Goal: Task Accomplishment & Management: Manage account settings

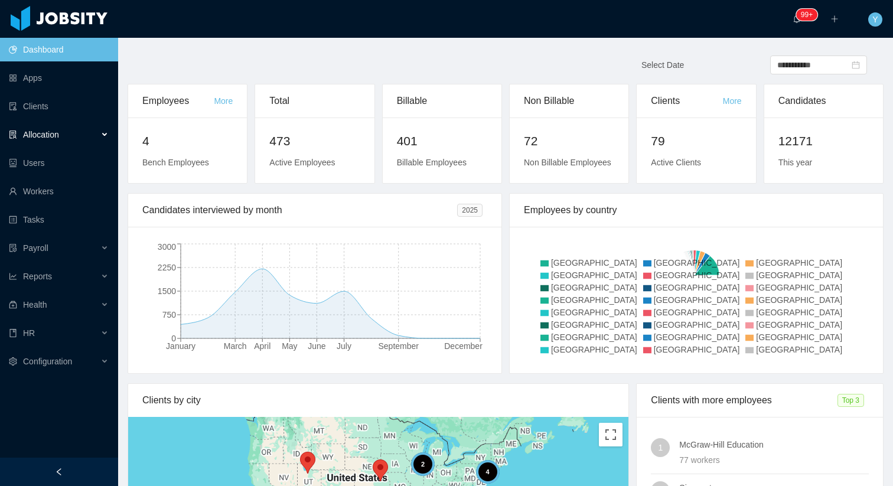
click at [78, 133] on div "Allocation" at bounding box center [59, 135] width 118 height 24
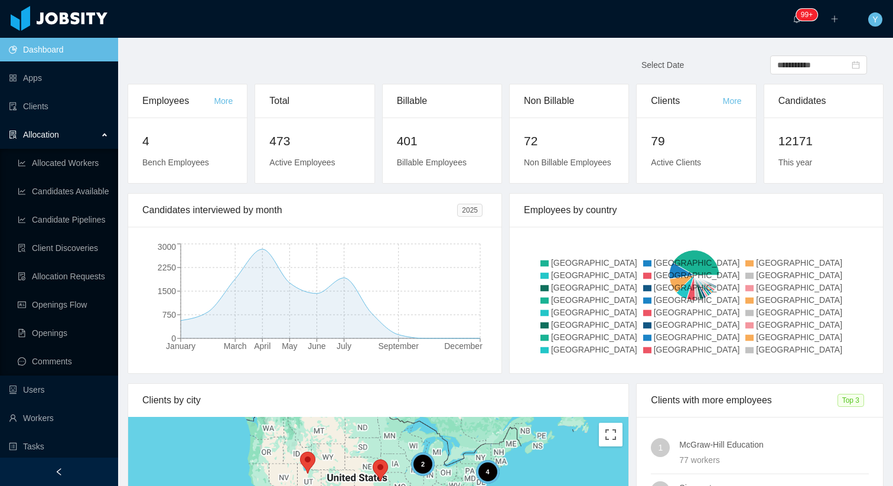
click at [55, 290] on ul "Allocated Workers Candidates Available Candidate Pipelines Client Discoveries A…" at bounding box center [59, 262] width 118 height 227
click at [54, 295] on link "Openings Flow" at bounding box center [63, 305] width 91 height 24
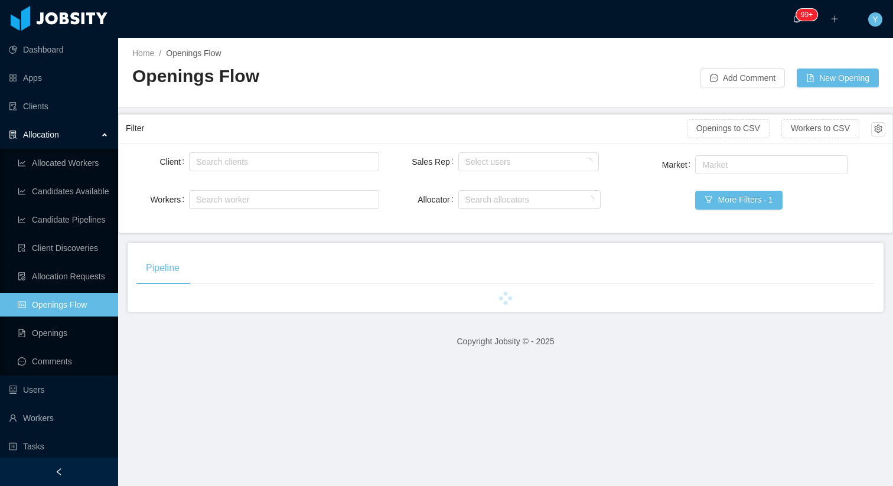
click at [260, 150] on div "Search clients" at bounding box center [284, 162] width 190 height 24
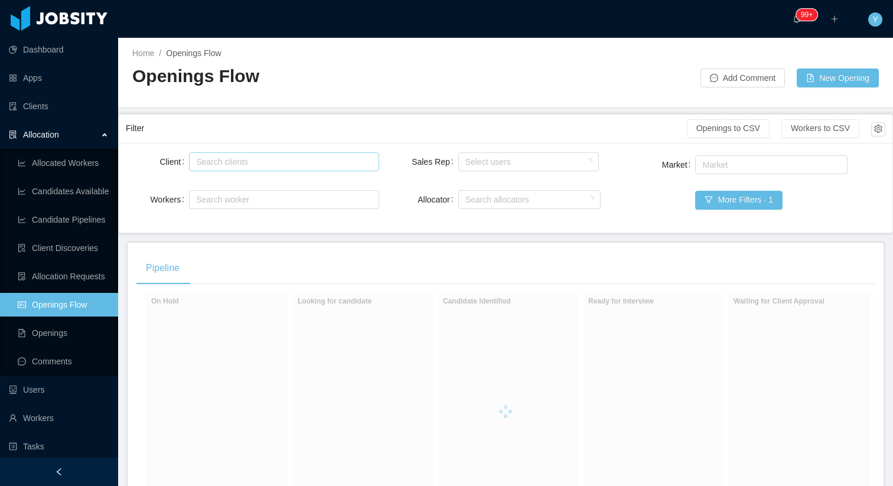
click at [258, 156] on div "Search clients" at bounding box center [281, 162] width 170 height 12
type input "******"
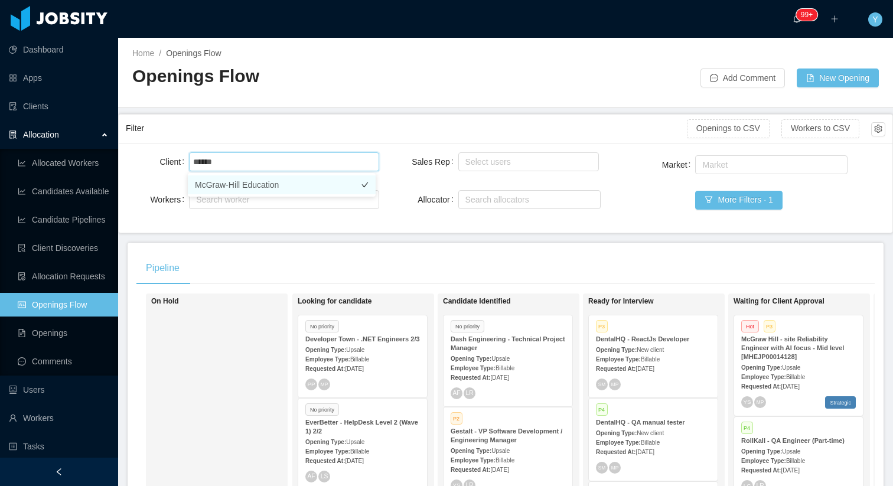
click at [260, 182] on li "McGraw-Hill Education" at bounding box center [282, 184] width 188 height 19
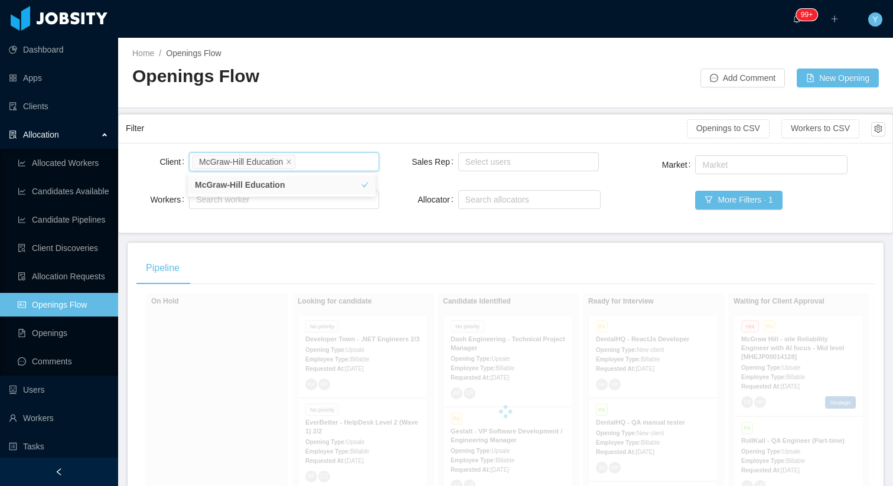
click at [282, 133] on div "Filter" at bounding box center [406, 128] width 561 height 22
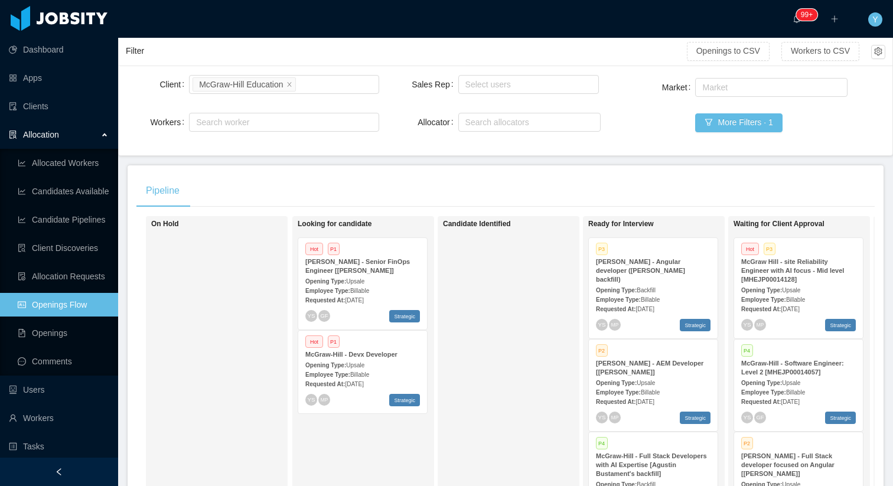
scroll to position [227, 0]
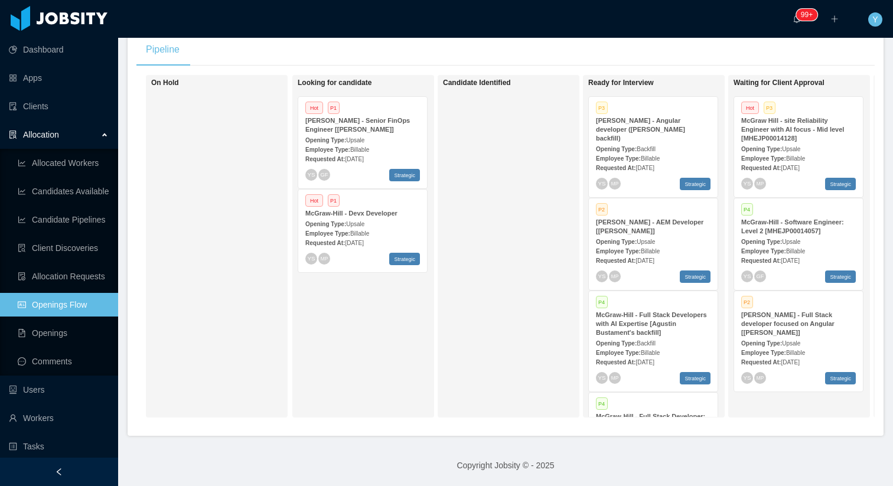
click at [662, 346] on div "Employee Type: Billable" at bounding box center [653, 352] width 115 height 12
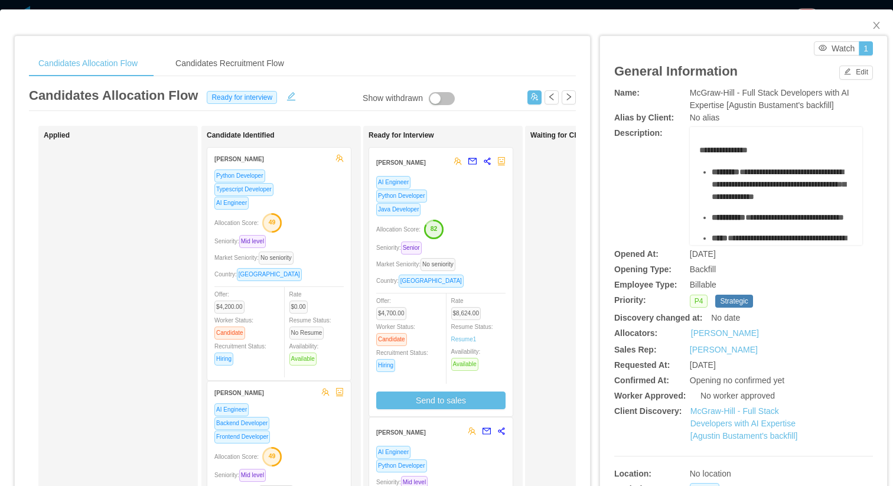
click at [468, 201] on div "Python Developer" at bounding box center [440, 196] width 129 height 14
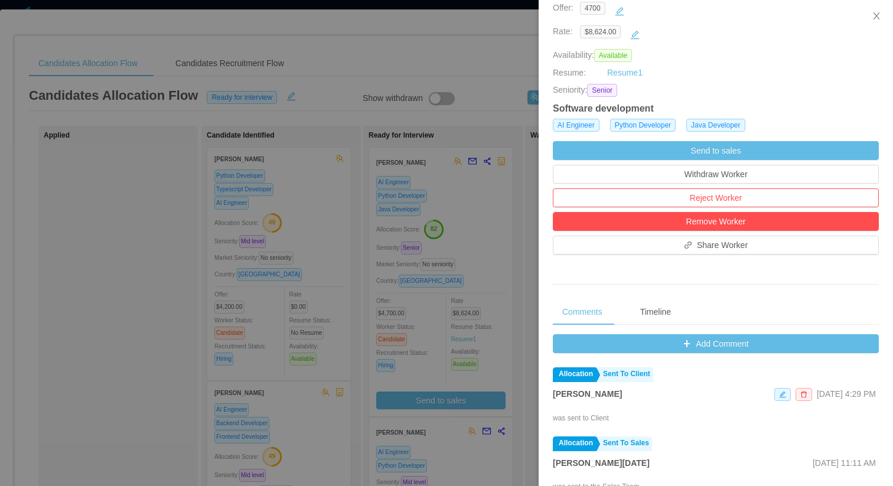
scroll to position [219, 0]
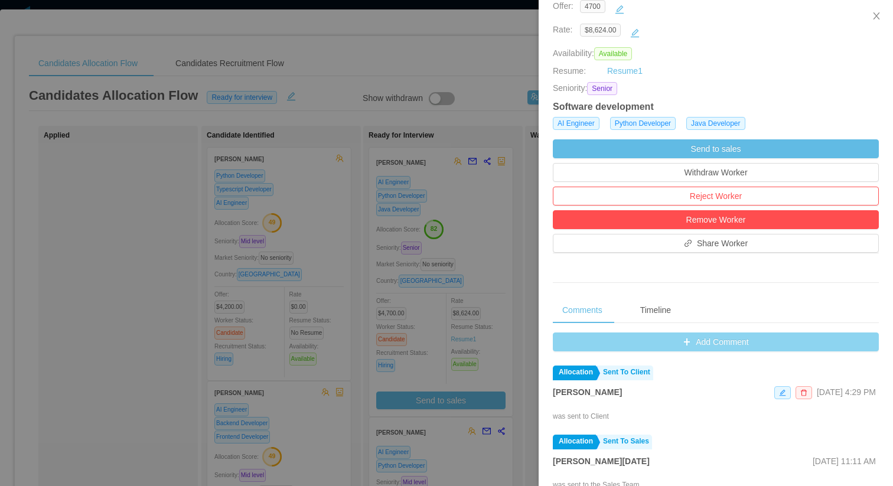
click at [715, 344] on button "Add Comment" at bounding box center [716, 341] width 326 height 19
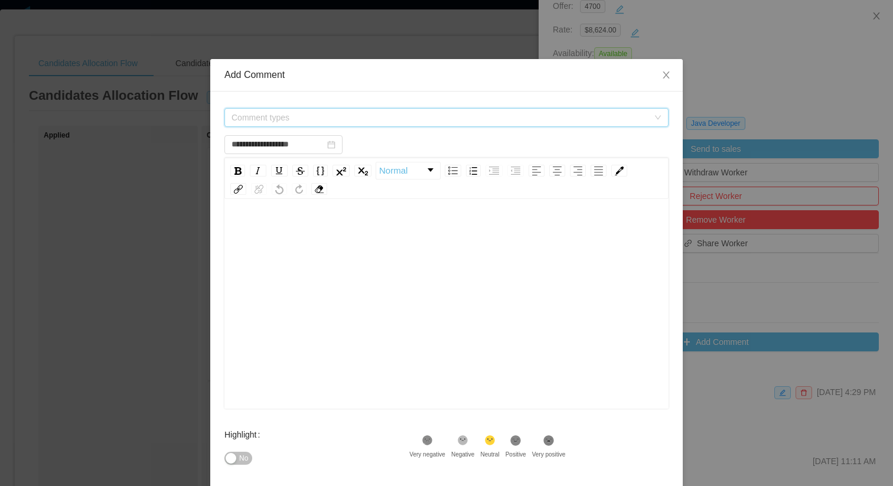
click at [383, 120] on span "Comment types" at bounding box center [439, 118] width 417 height 12
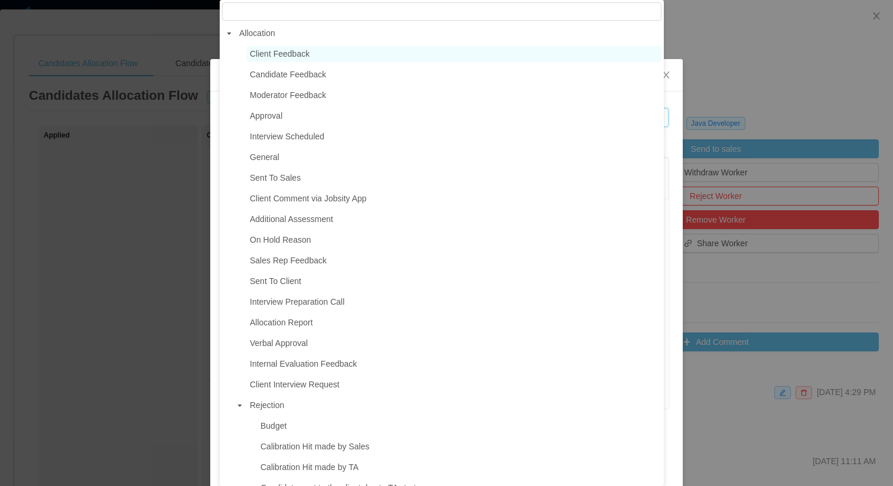
click at [325, 51] on span "Client Feedback" at bounding box center [454, 54] width 414 height 16
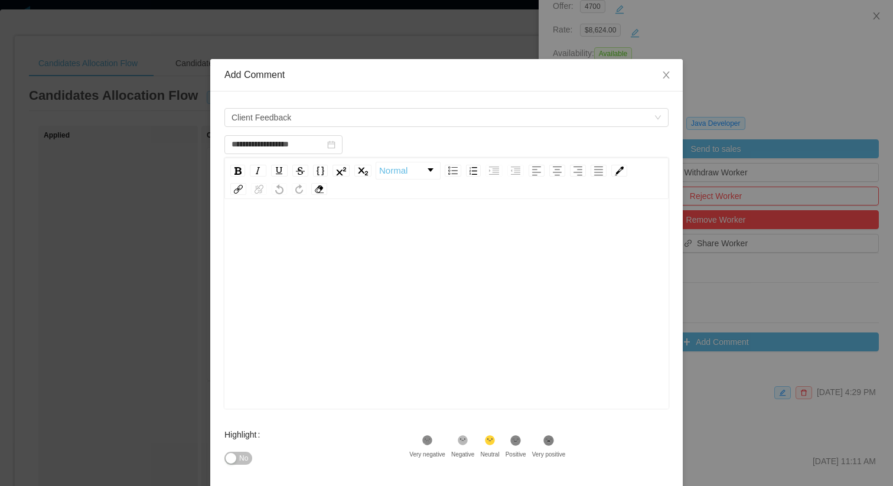
click at [346, 229] on div "rdw-editor" at bounding box center [447, 231] width 426 height 24
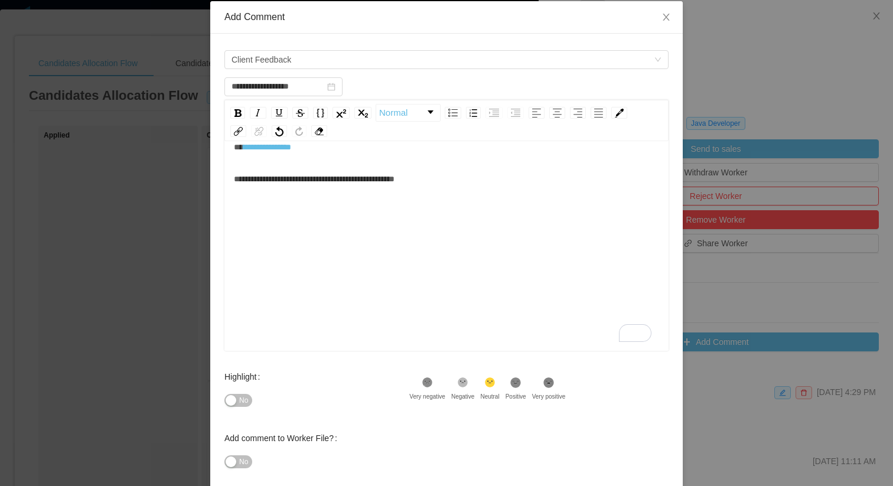
scroll to position [119, 0]
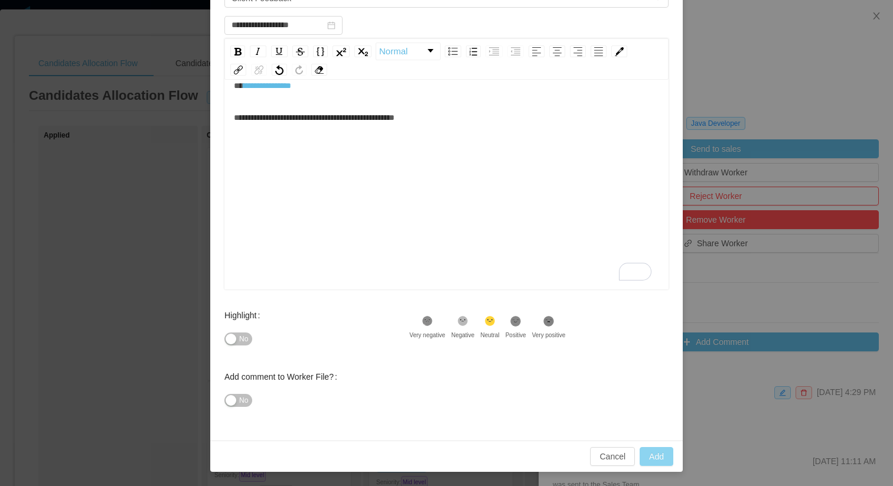
type input "**********"
click at [648, 460] on button "Add" at bounding box center [656, 456] width 34 height 19
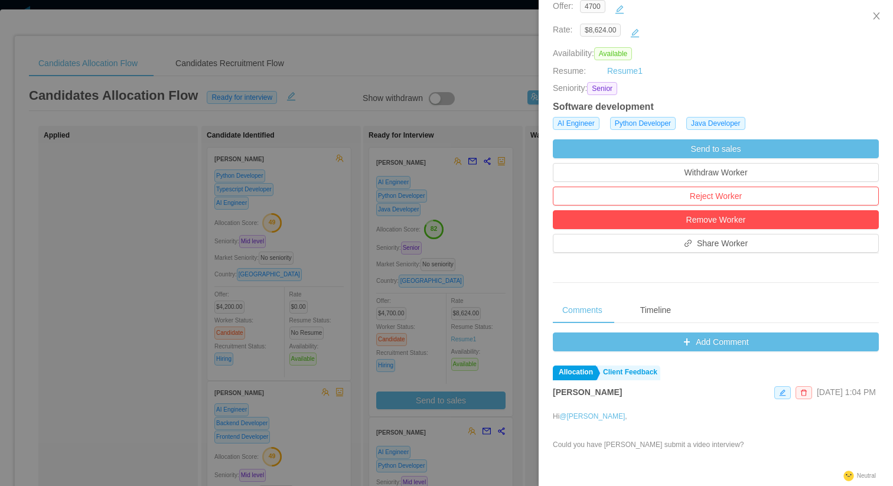
click at [133, 334] on div at bounding box center [446, 243] width 893 height 486
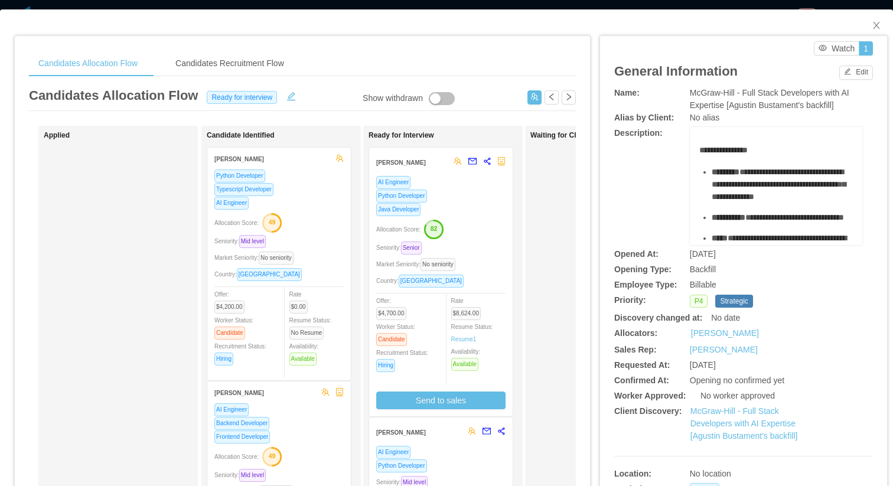
click at [439, 469] on div "Python Developer" at bounding box center [440, 466] width 129 height 14
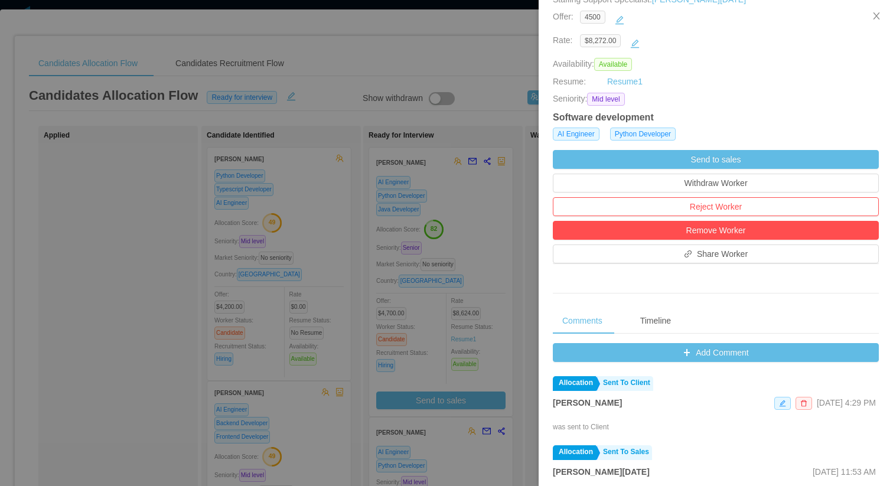
scroll to position [239, 0]
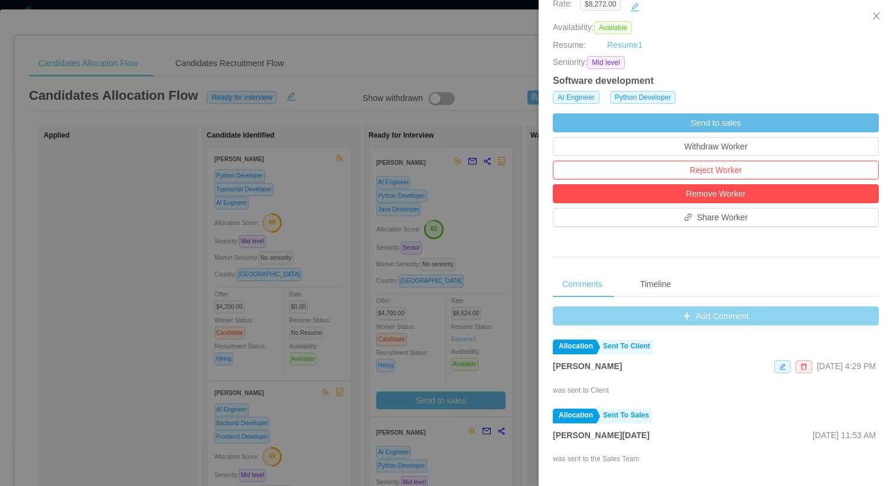
click at [743, 315] on button "Add Comment" at bounding box center [716, 315] width 326 height 19
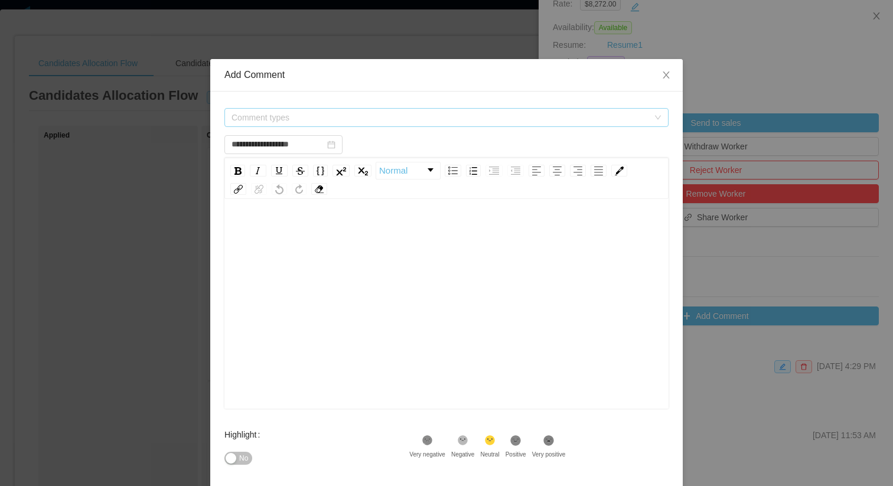
click at [484, 113] on span "Comment types" at bounding box center [439, 118] width 417 height 12
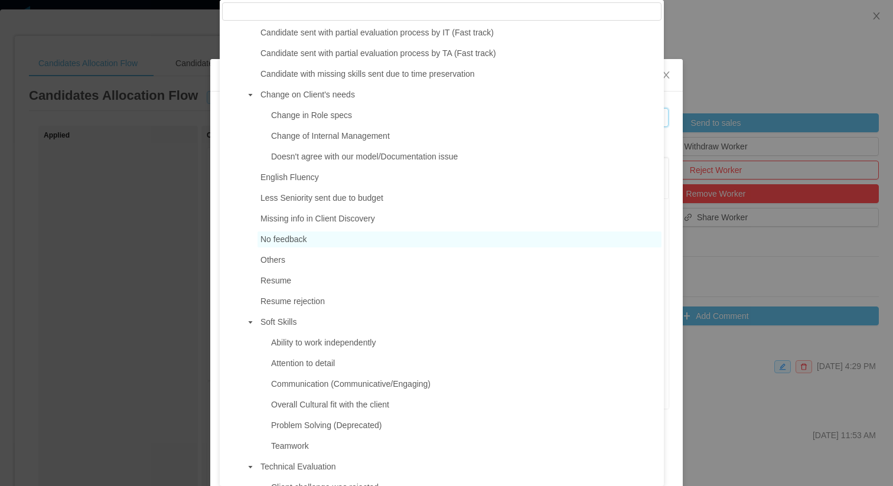
scroll to position [477, 0]
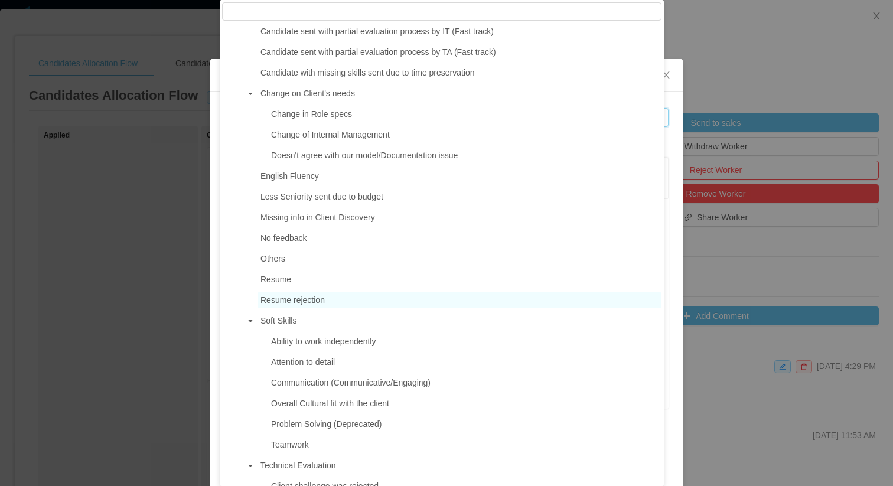
click at [300, 294] on span "Resume rejection" at bounding box center [459, 300] width 404 height 16
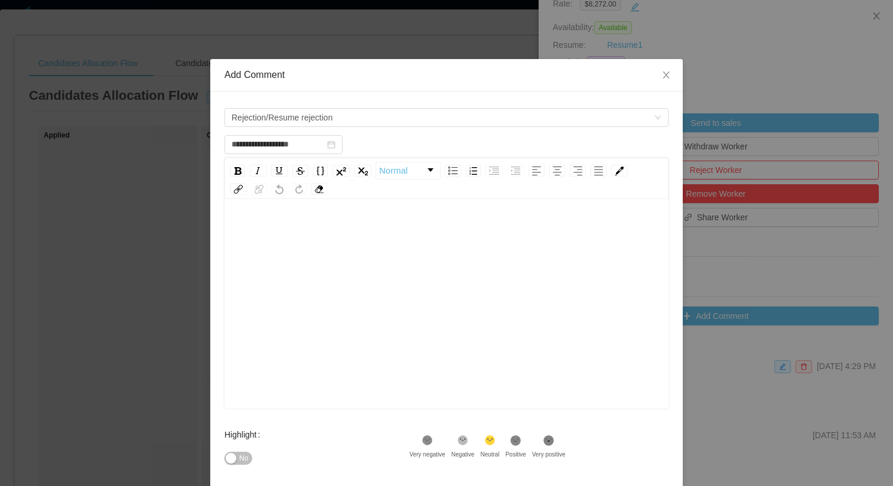
click at [367, 293] on div "rdw-editor" at bounding box center [447, 322] width 426 height 207
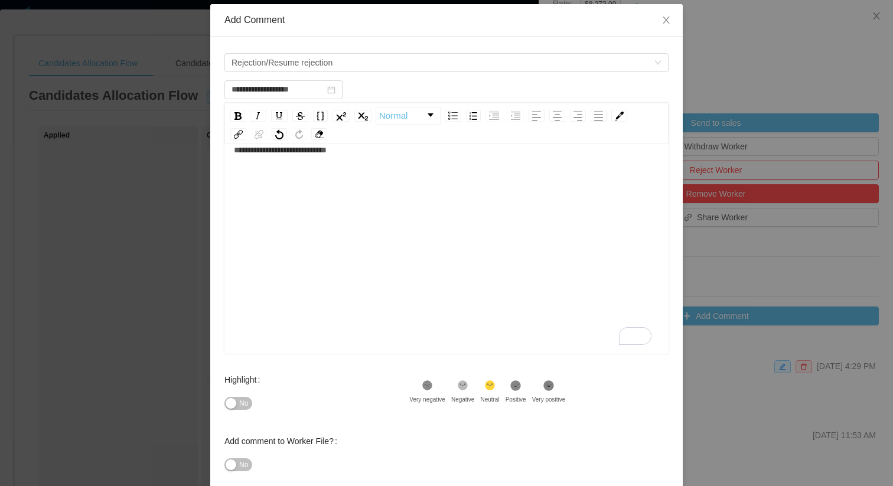
scroll to position [110, 0]
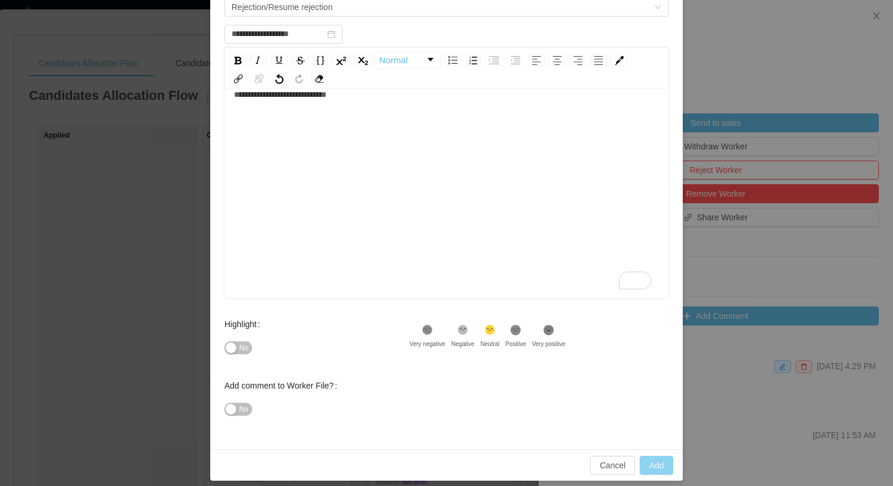
type input "**********"
click at [656, 468] on button "Add" at bounding box center [656, 465] width 34 height 19
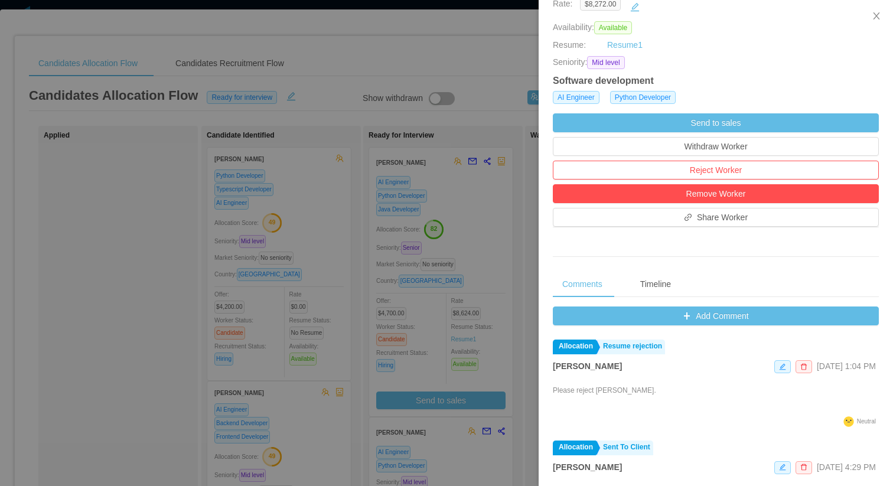
click at [287, 276] on div at bounding box center [446, 243] width 893 height 486
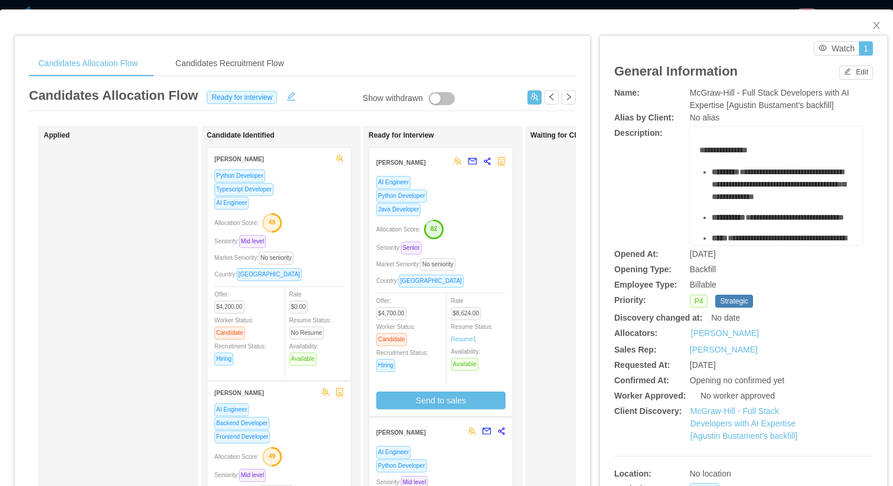
click at [576, 260] on div "Candidates Allocation Flow Candidates Recruitment Flow Candidates Allocation Fl…" at bounding box center [302, 388] width 575 height 704
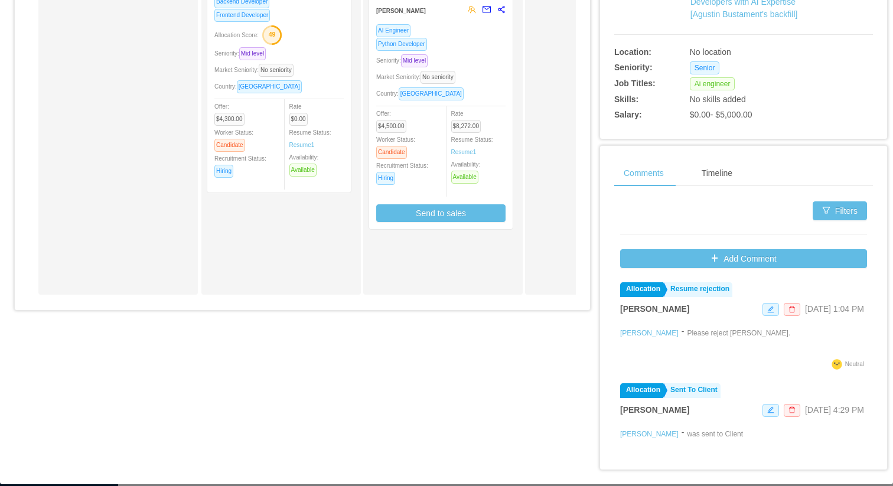
scroll to position [434, 0]
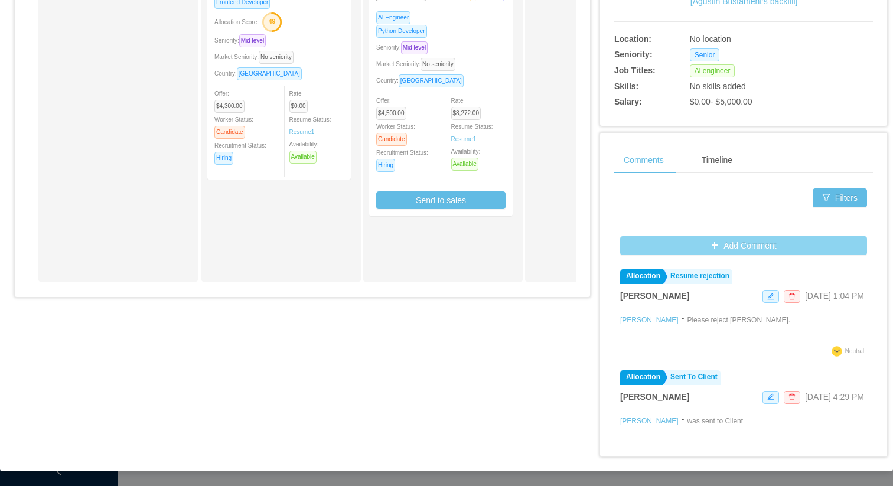
click at [678, 241] on button "Add Comment" at bounding box center [743, 245] width 247 height 19
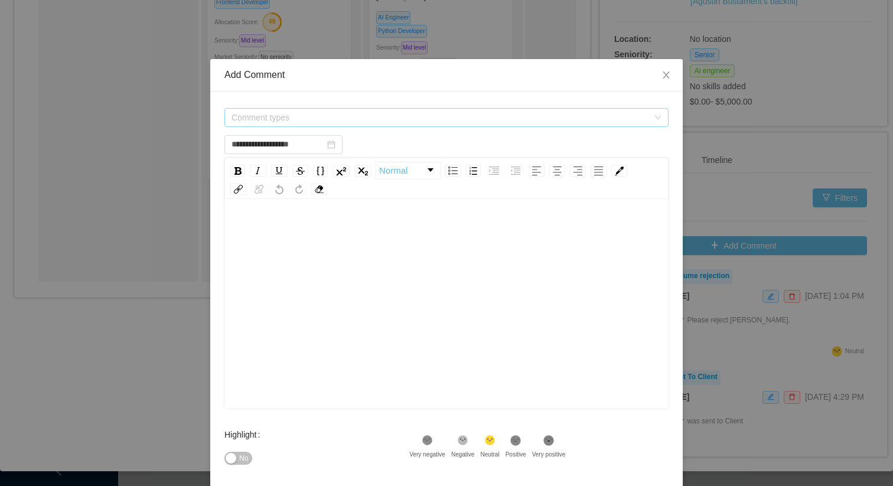
click at [386, 120] on span "Comment types" at bounding box center [439, 118] width 417 height 12
click at [355, 128] on div "Comment types" at bounding box center [446, 118] width 444 height 24
click at [370, 118] on div "Comment types" at bounding box center [442, 118] width 422 height 18
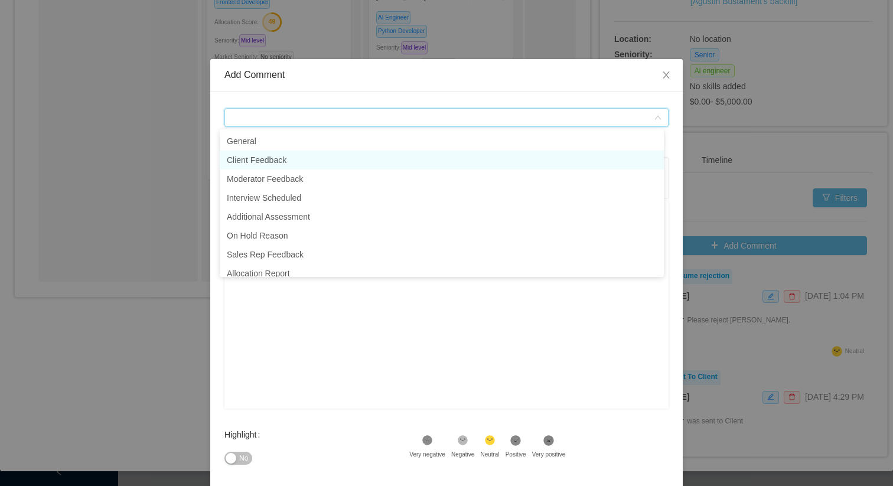
click at [300, 166] on li "Client Feedback" at bounding box center [442, 160] width 444 height 19
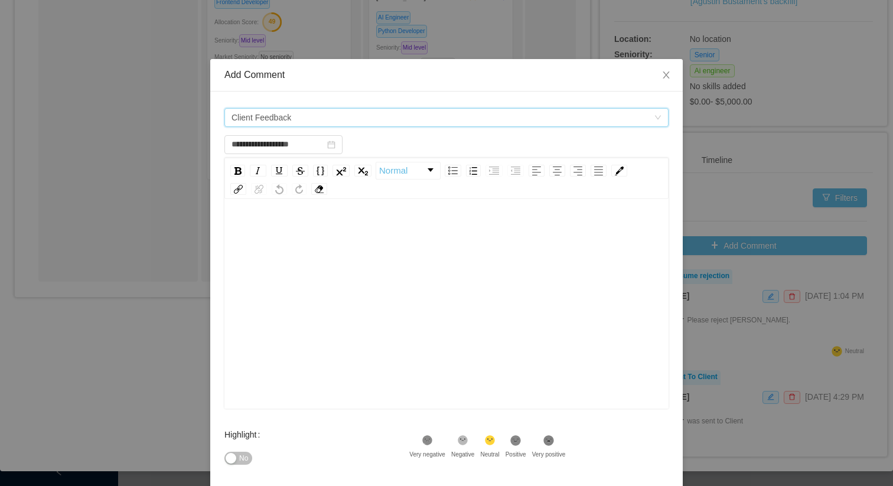
click at [306, 221] on div "rdw-editor" at bounding box center [447, 231] width 426 height 24
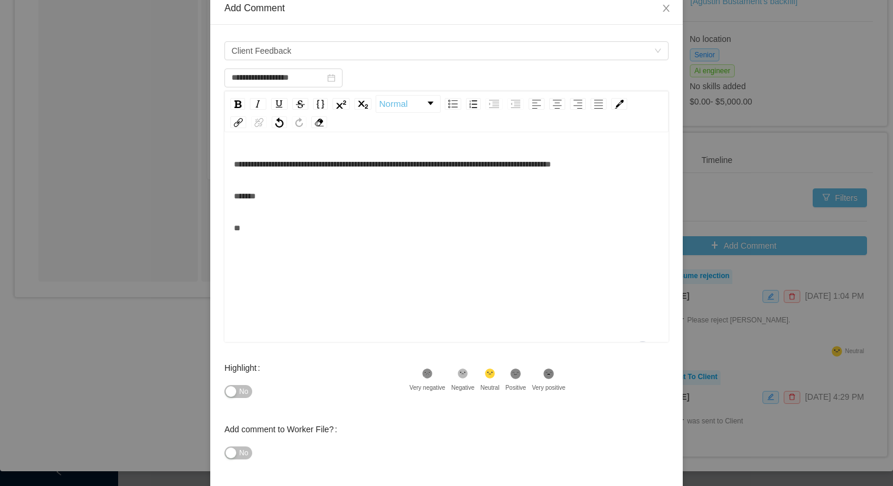
scroll to position [119, 0]
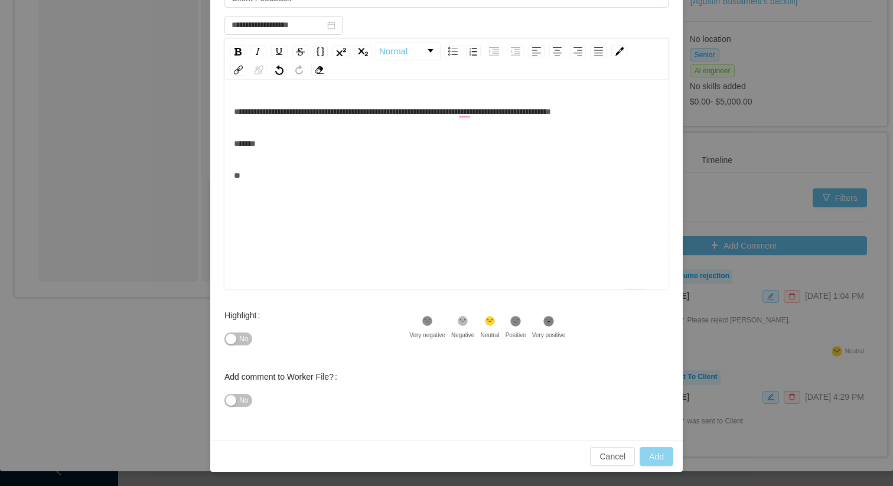
type input "**********"
click at [660, 458] on button "Add" at bounding box center [656, 456] width 34 height 19
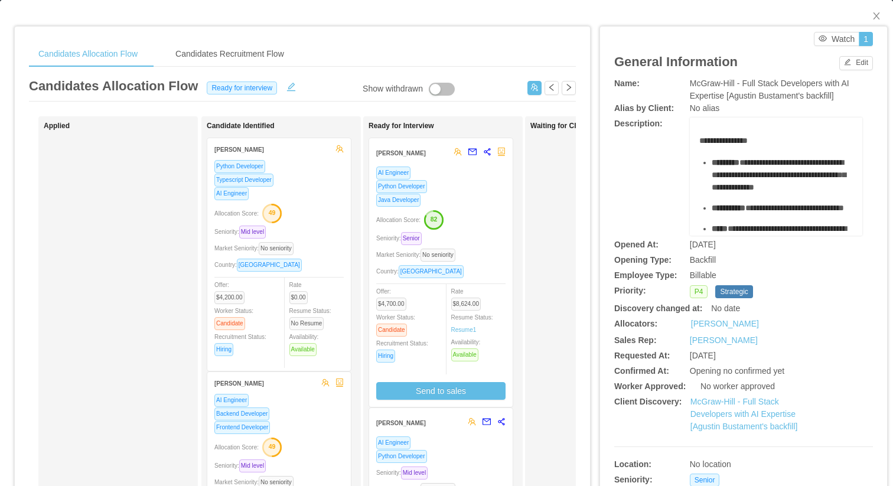
scroll to position [0, 0]
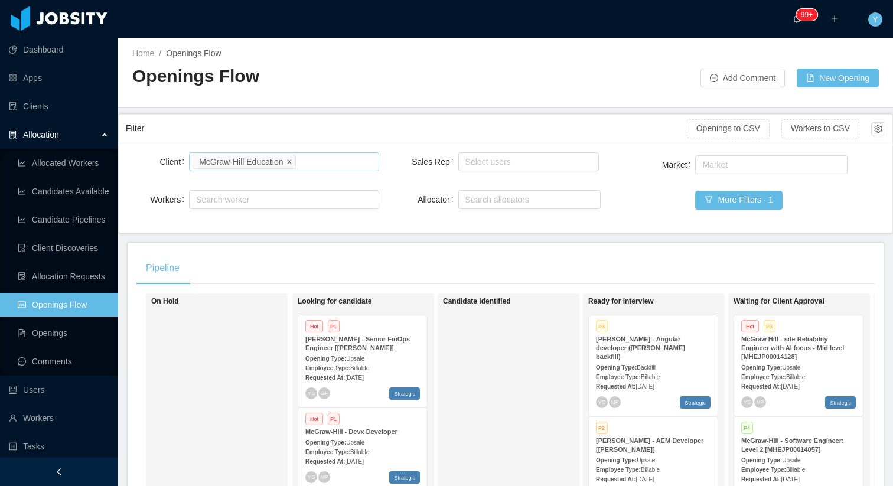
click at [292, 161] on icon "icon: close" at bounding box center [289, 161] width 6 height 6
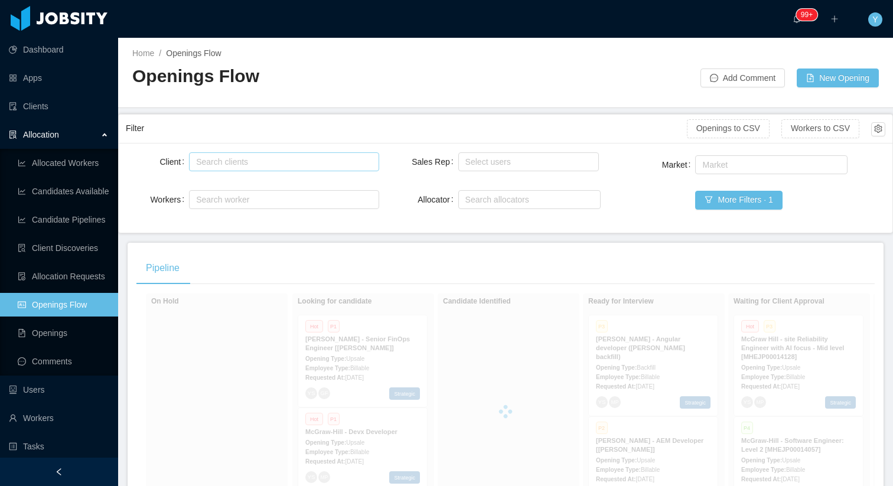
click at [322, 161] on div "Search clients" at bounding box center [281, 162] width 170 height 12
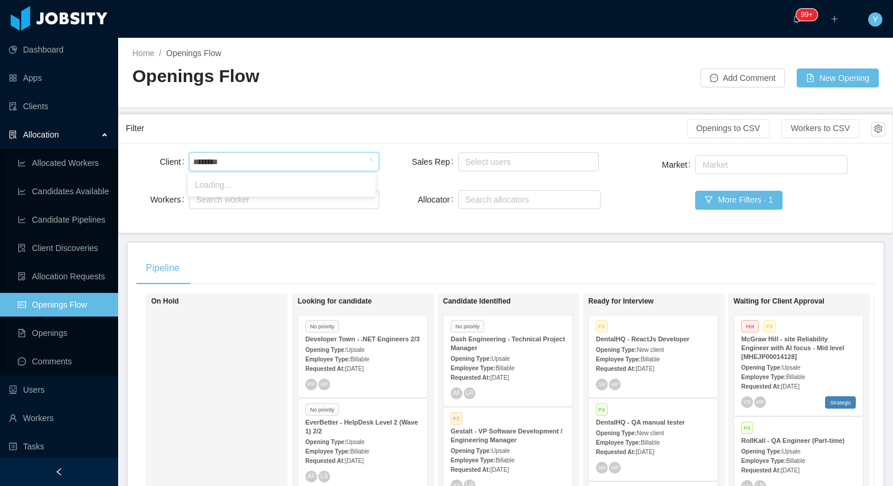
type input "********"
type input "******"
click at [276, 190] on li "McGraw-Hill Education" at bounding box center [282, 184] width 188 height 19
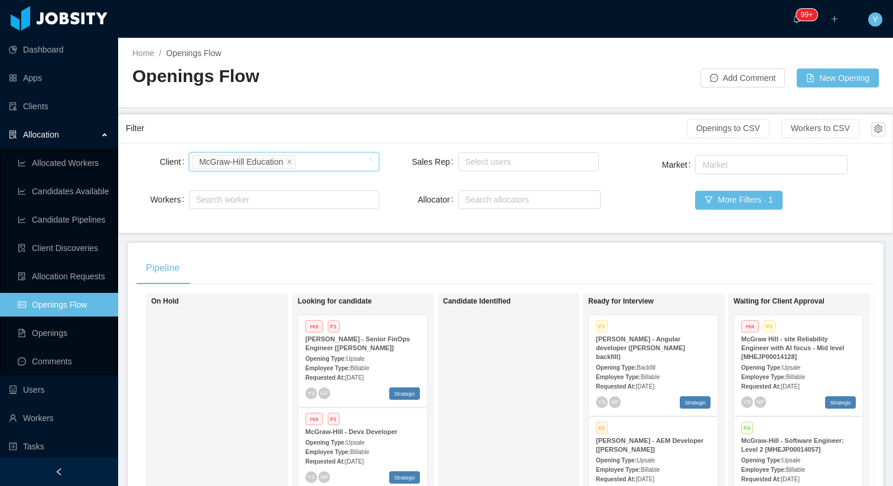
scroll to position [227, 0]
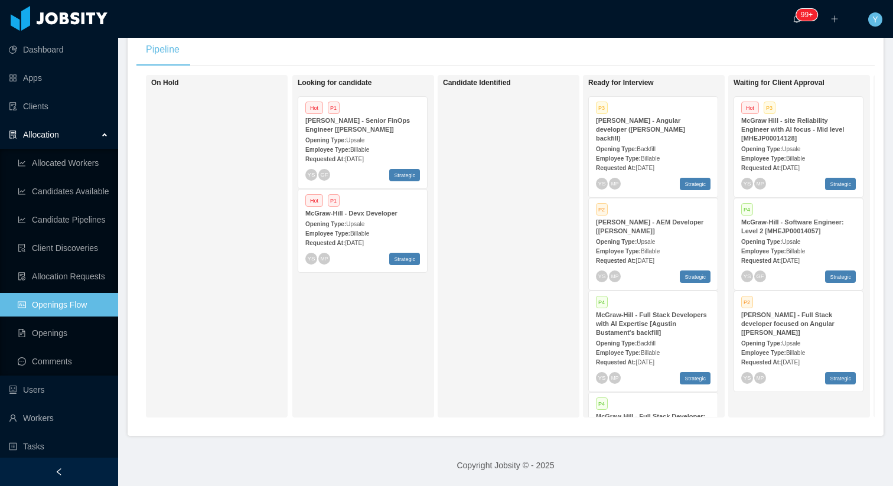
click at [668, 161] on div "Requested At: [DATE]" at bounding box center [653, 167] width 115 height 12
